Goal: Task Accomplishment & Management: Manage account settings

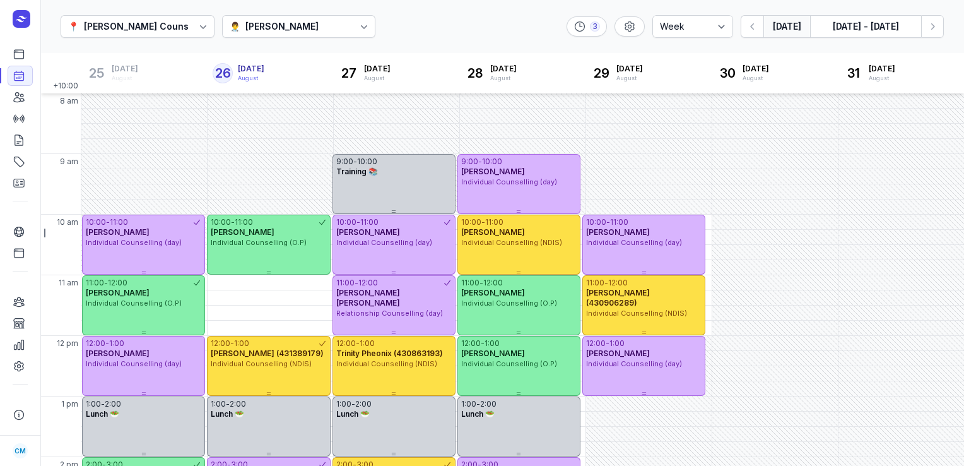
select select "week"
click at [680, 218] on div "10:00 - 11:00" at bounding box center [643, 222] width 115 height 10
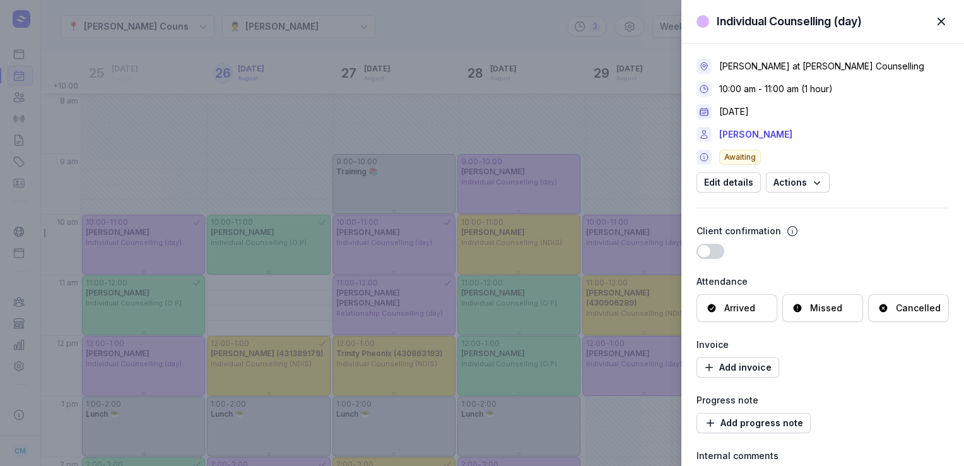
click at [913, 317] on div "Cancelled" at bounding box center [908, 308] width 81 height 28
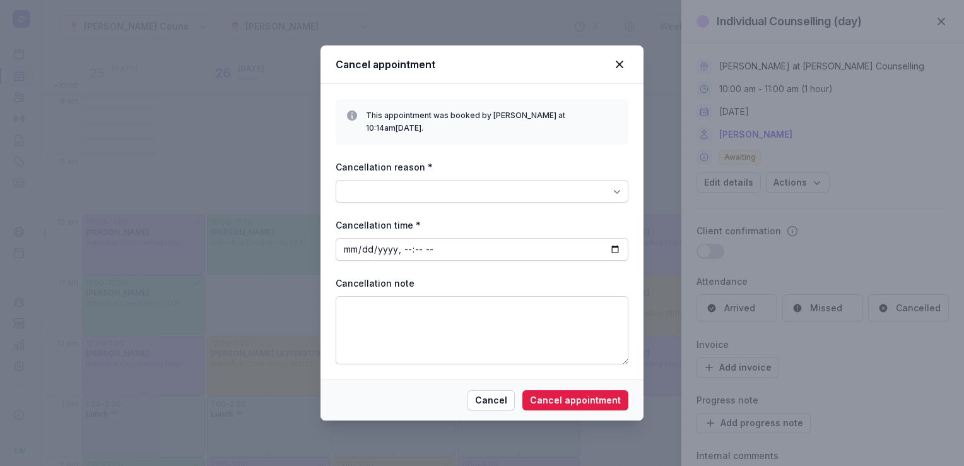
click at [596, 182] on div at bounding box center [482, 191] width 293 height 23
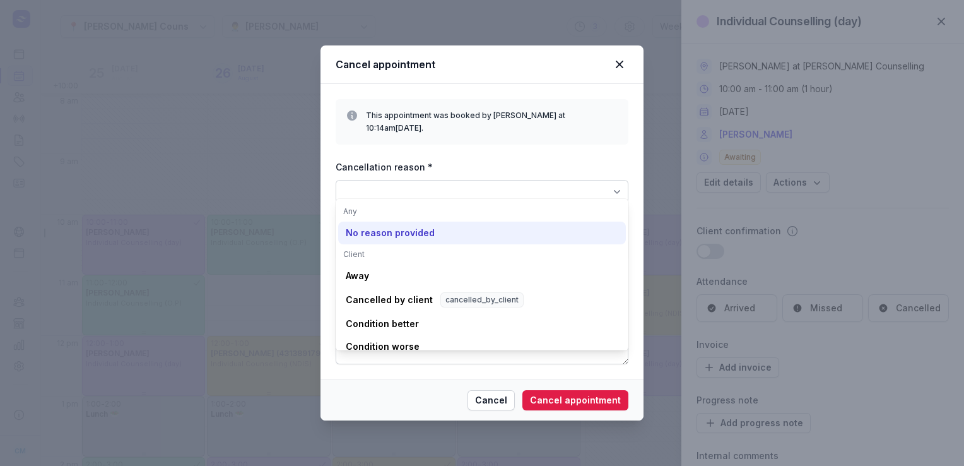
click at [393, 232] on div "No reason provided" at bounding box center [390, 233] width 89 height 13
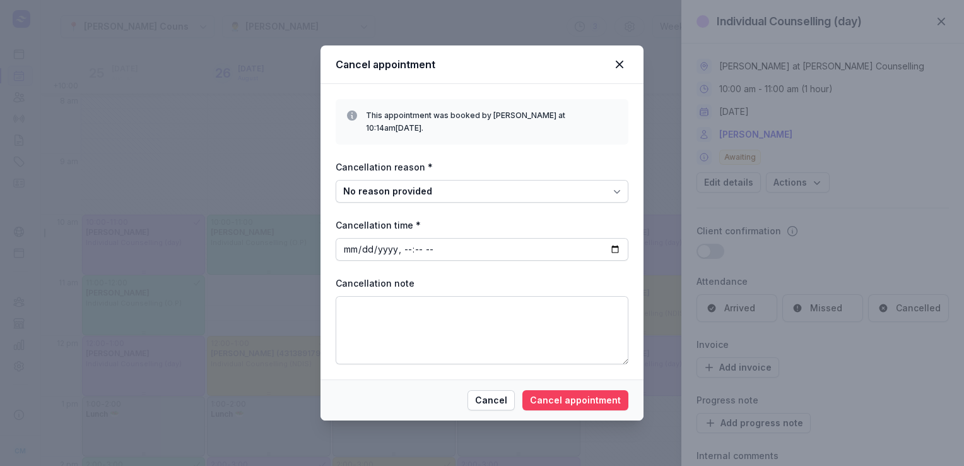
click at [577, 393] on span "Cancel appointment" at bounding box center [575, 400] width 91 height 15
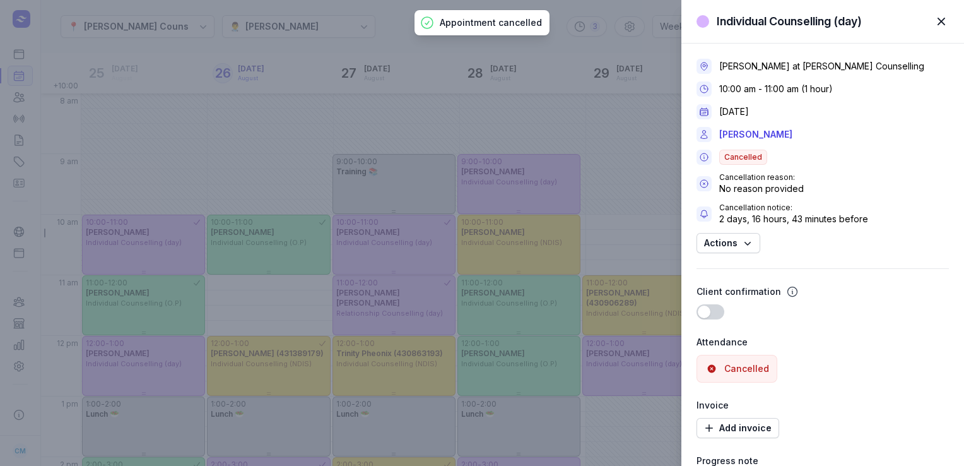
click at [632, 49] on div "Individual Counselling (day) Close panel [PERSON_NAME] at [PERSON_NAME] Counsel…" at bounding box center [482, 233] width 964 height 466
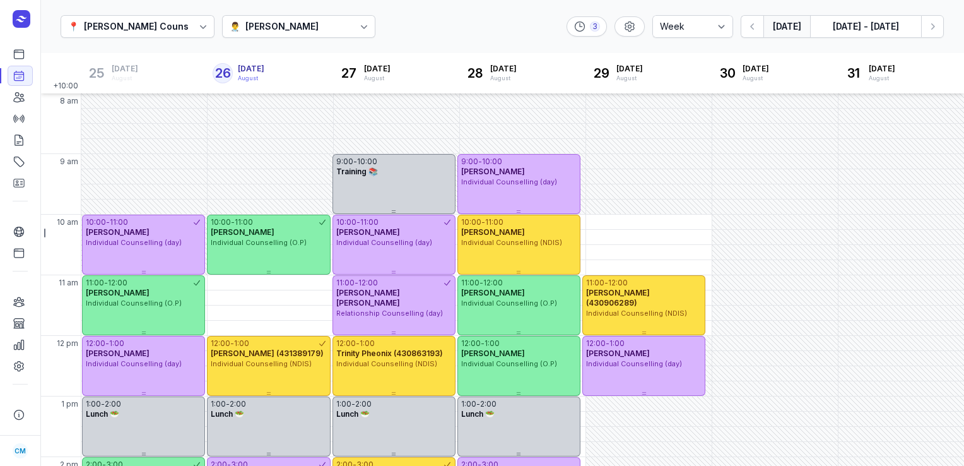
click at [257, 25] on div "[PERSON_NAME]" at bounding box center [282, 26] width 73 height 15
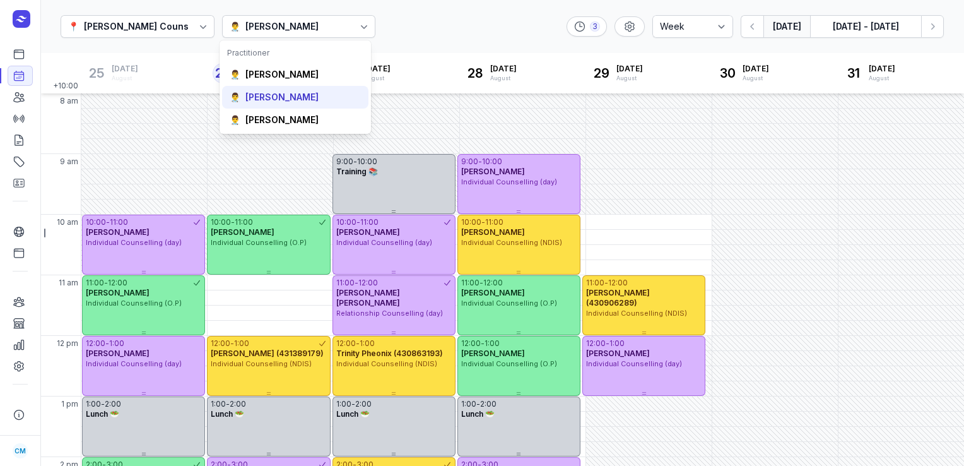
click at [253, 100] on div "[PERSON_NAME]" at bounding box center [282, 97] width 73 height 13
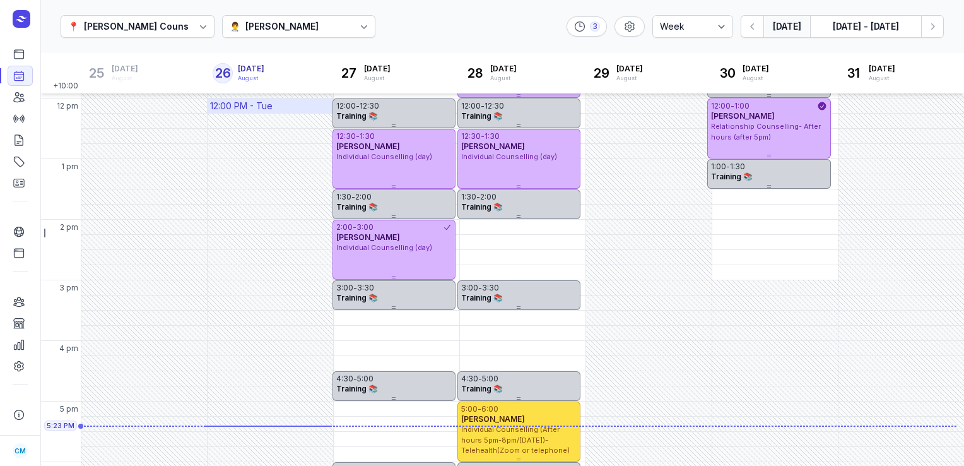
scroll to position [237, 0]
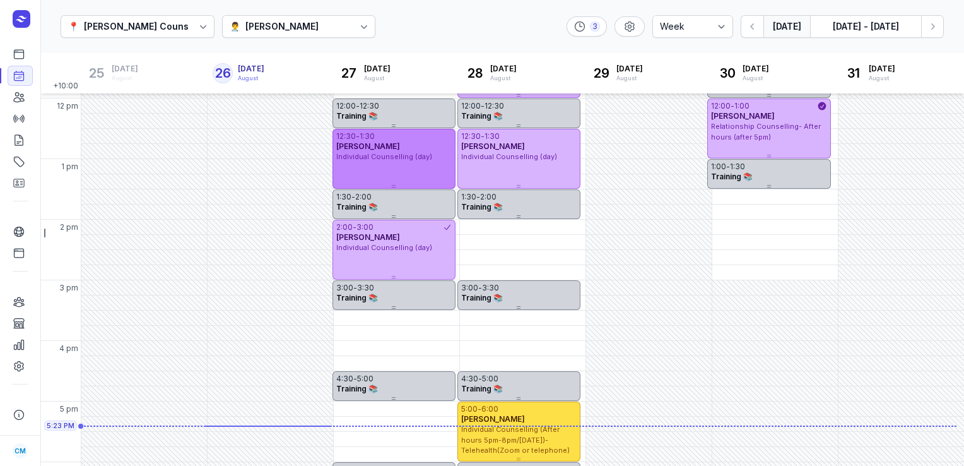
click at [419, 153] on span "Individual Counselling (day)" at bounding box center [384, 156] width 96 height 9
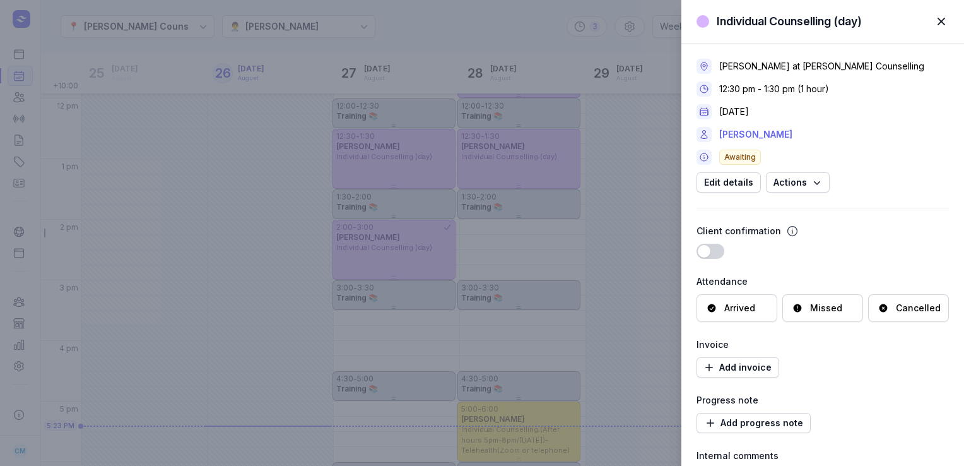
click at [745, 132] on link "[PERSON_NAME]" at bounding box center [755, 134] width 73 height 15
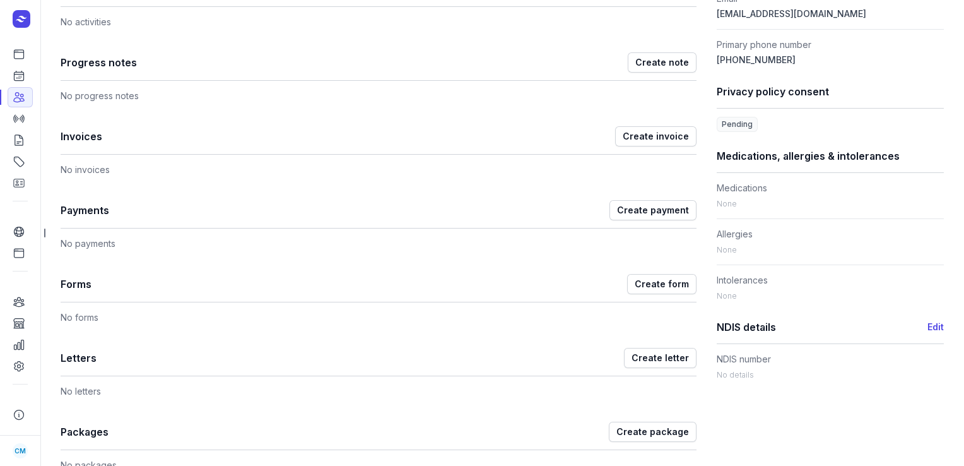
scroll to position [644, 0]
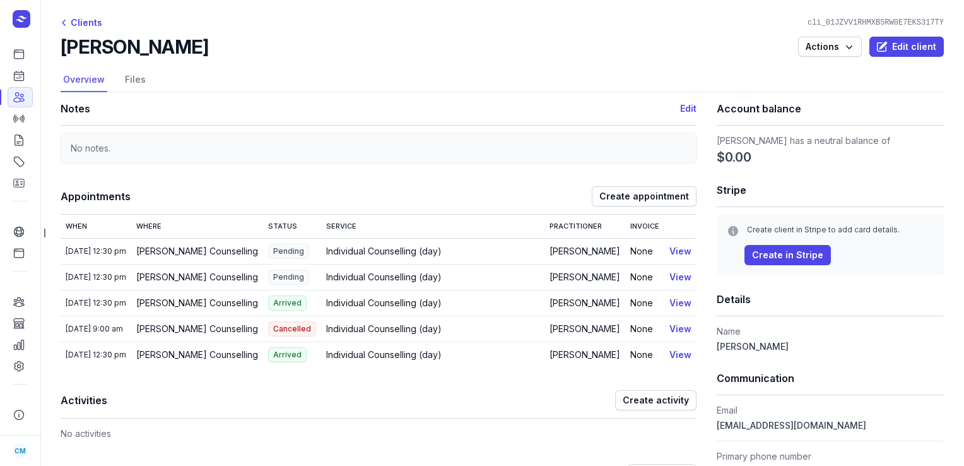
select select "week"
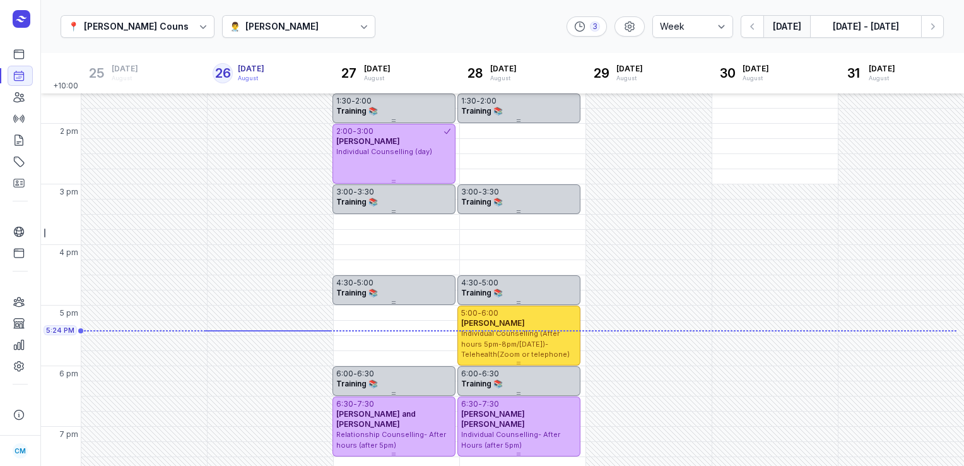
scroll to position [332, 0]
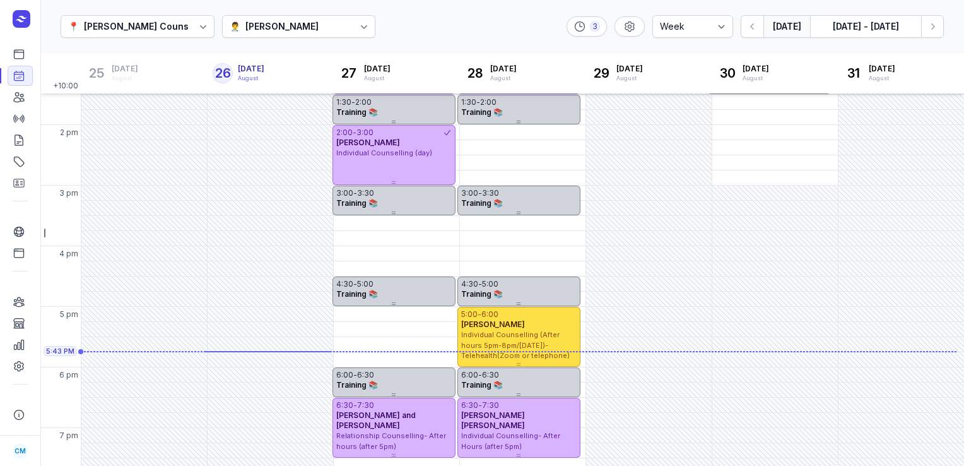
click at [304, 32] on div "👨‍⚕️ [PERSON_NAME]" at bounding box center [299, 26] width 154 height 23
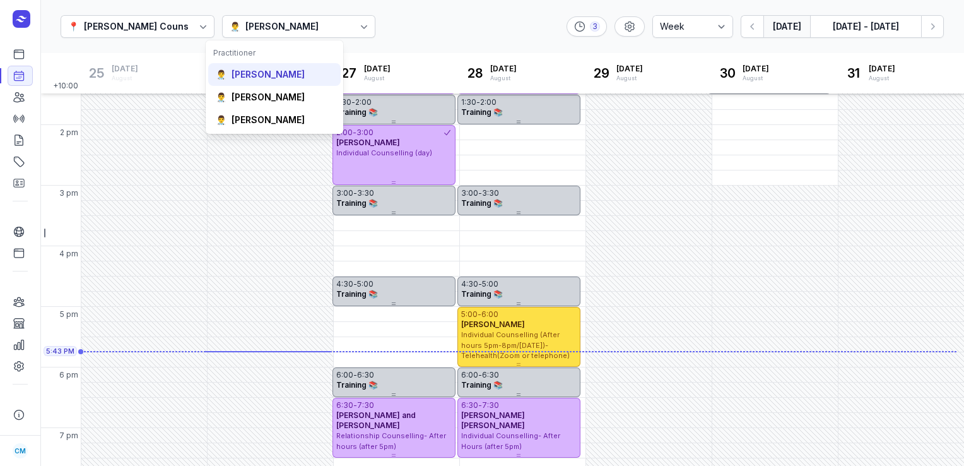
click at [272, 80] on div "[PERSON_NAME]" at bounding box center [268, 74] width 73 height 13
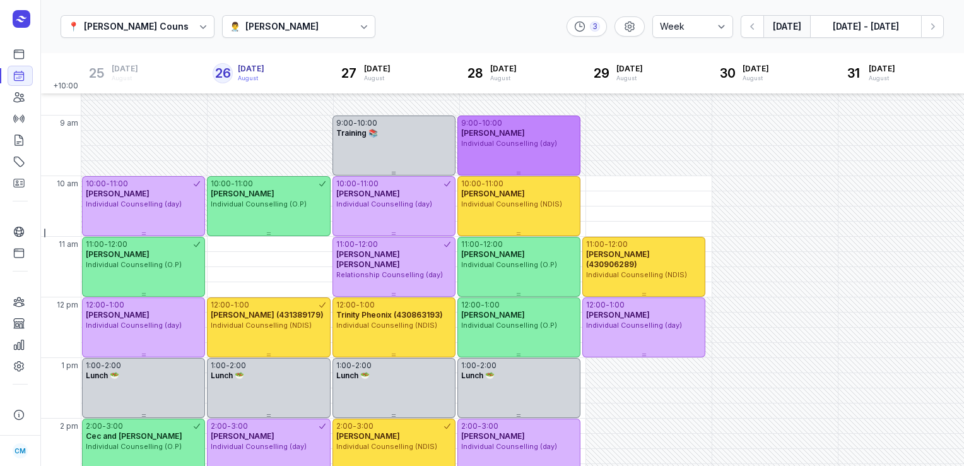
scroll to position [38, 0]
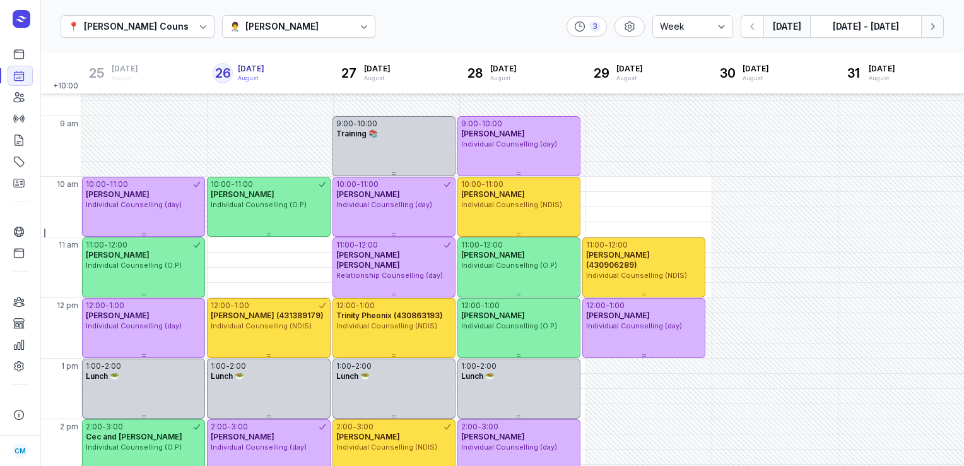
click at [932, 23] on icon "button" at bounding box center [932, 26] width 13 height 13
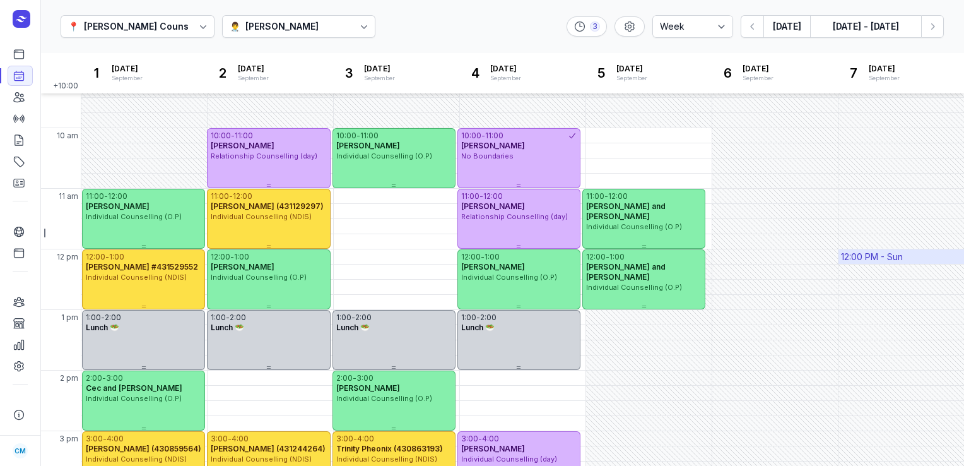
scroll to position [86, 0]
click at [752, 22] on icon "button" at bounding box center [753, 26] width 13 height 13
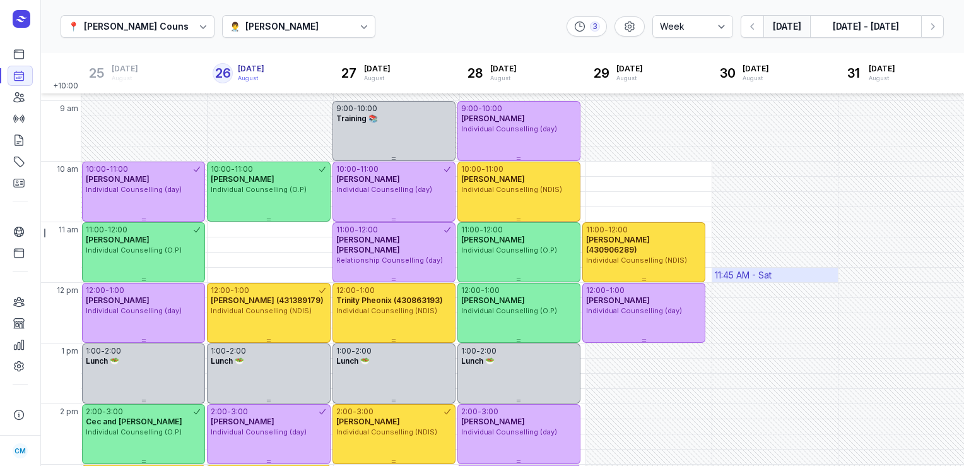
scroll to position [52, 0]
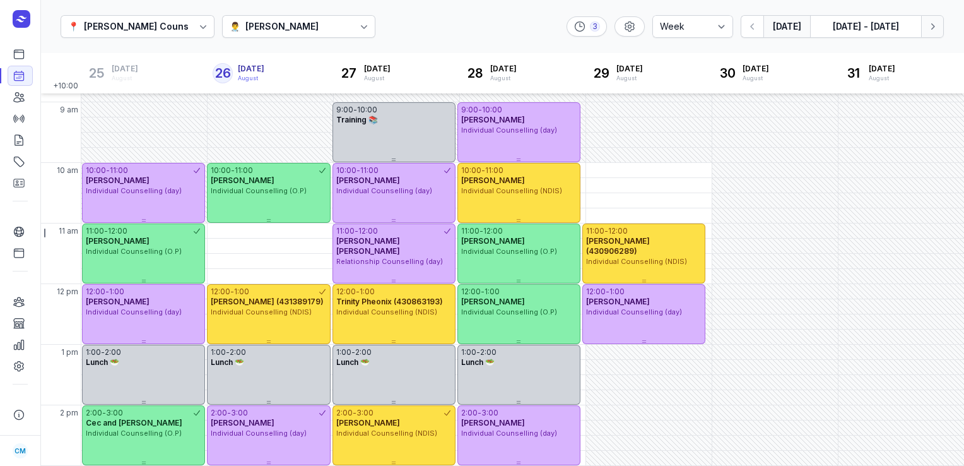
click at [929, 25] on icon "button" at bounding box center [932, 26] width 13 height 13
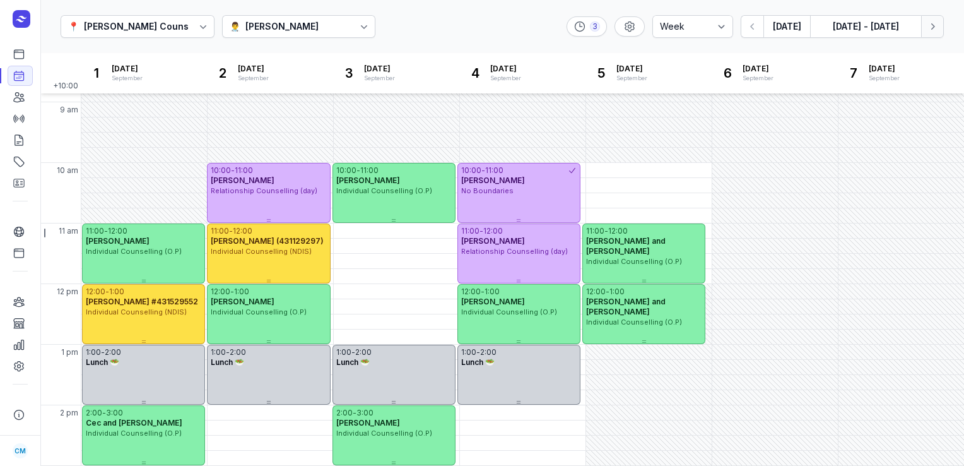
click at [929, 25] on icon "button" at bounding box center [932, 26] width 13 height 13
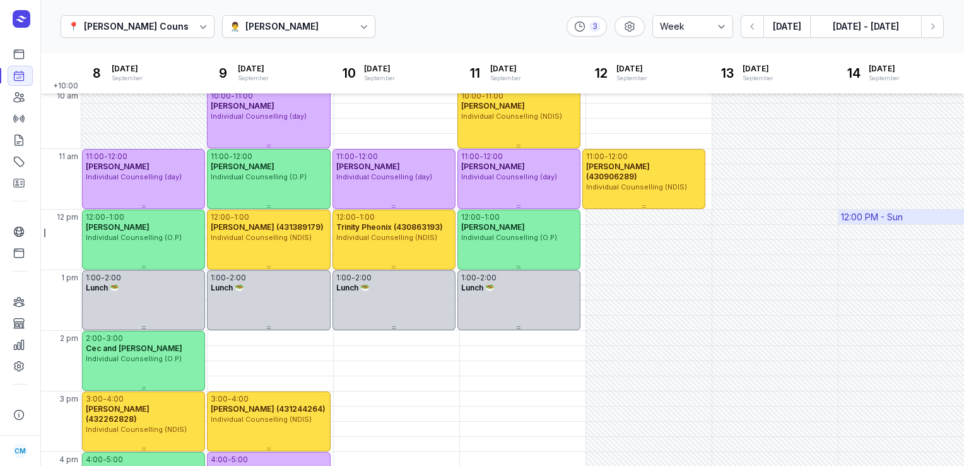
scroll to position [52, 0]
